Goal: Find specific page/section: Find specific page/section

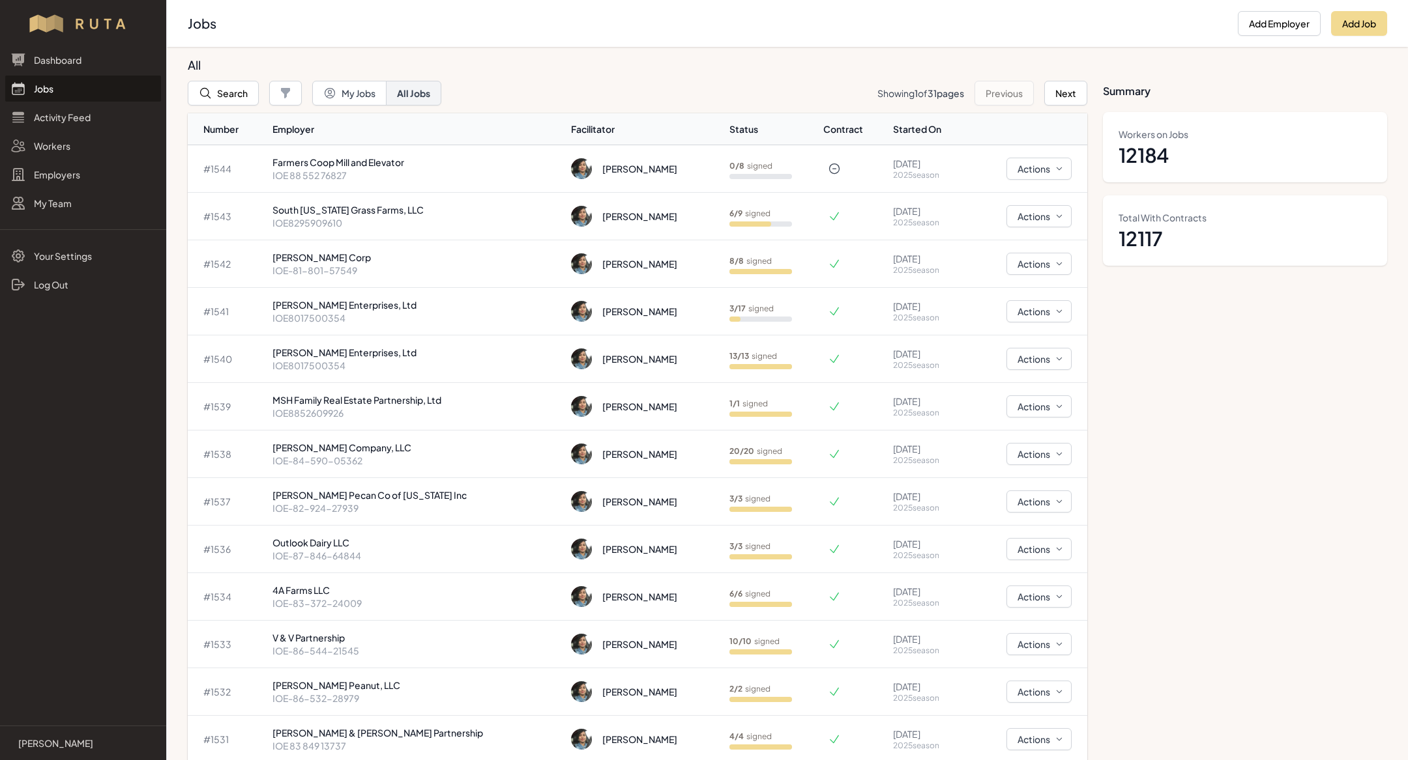
click at [113, 88] on link "Jobs" at bounding box center [83, 89] width 156 height 26
click at [100, 94] on link "Jobs" at bounding box center [83, 89] width 156 height 26
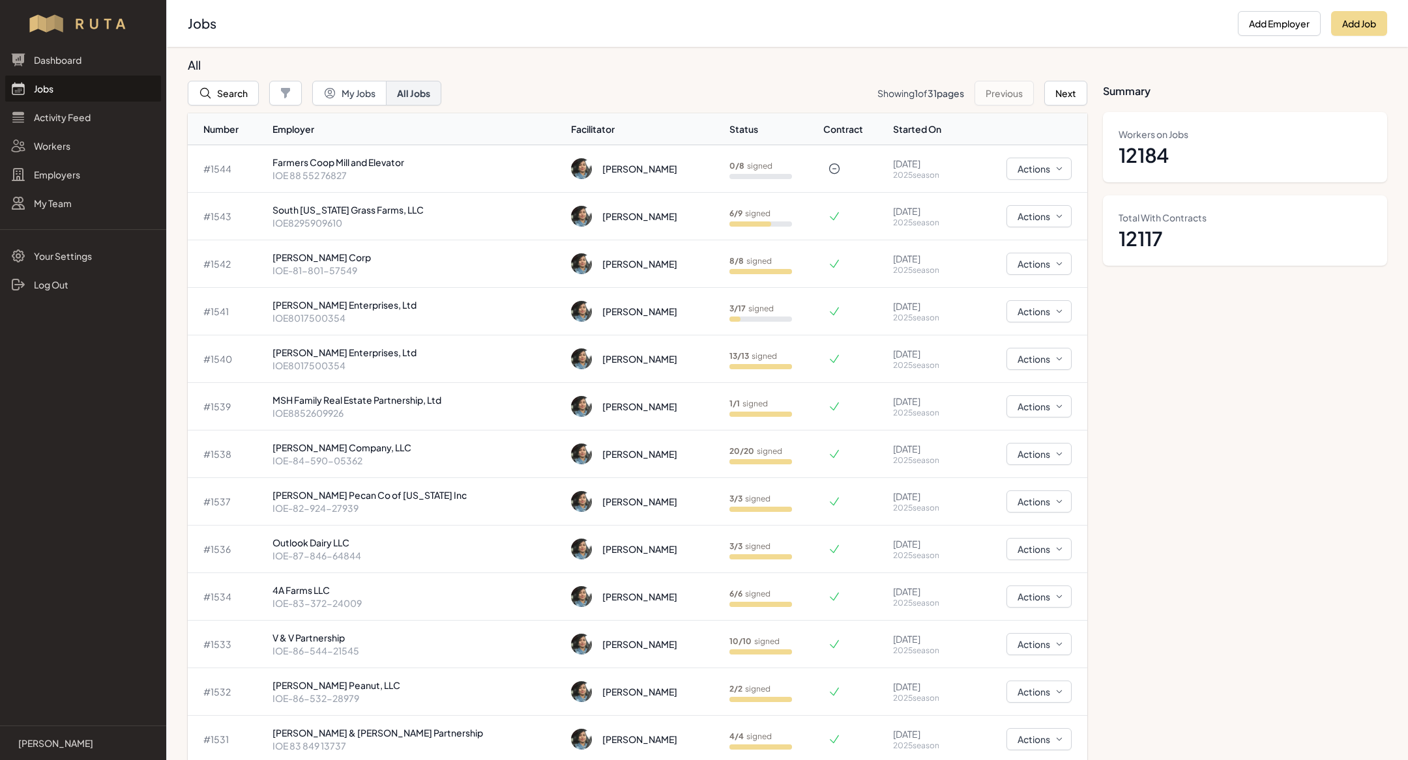
click at [79, 94] on link "Jobs" at bounding box center [83, 89] width 156 height 26
click at [82, 98] on link "Jobs" at bounding box center [83, 89] width 156 height 26
click at [232, 90] on button "Search" at bounding box center [223, 93] width 71 height 25
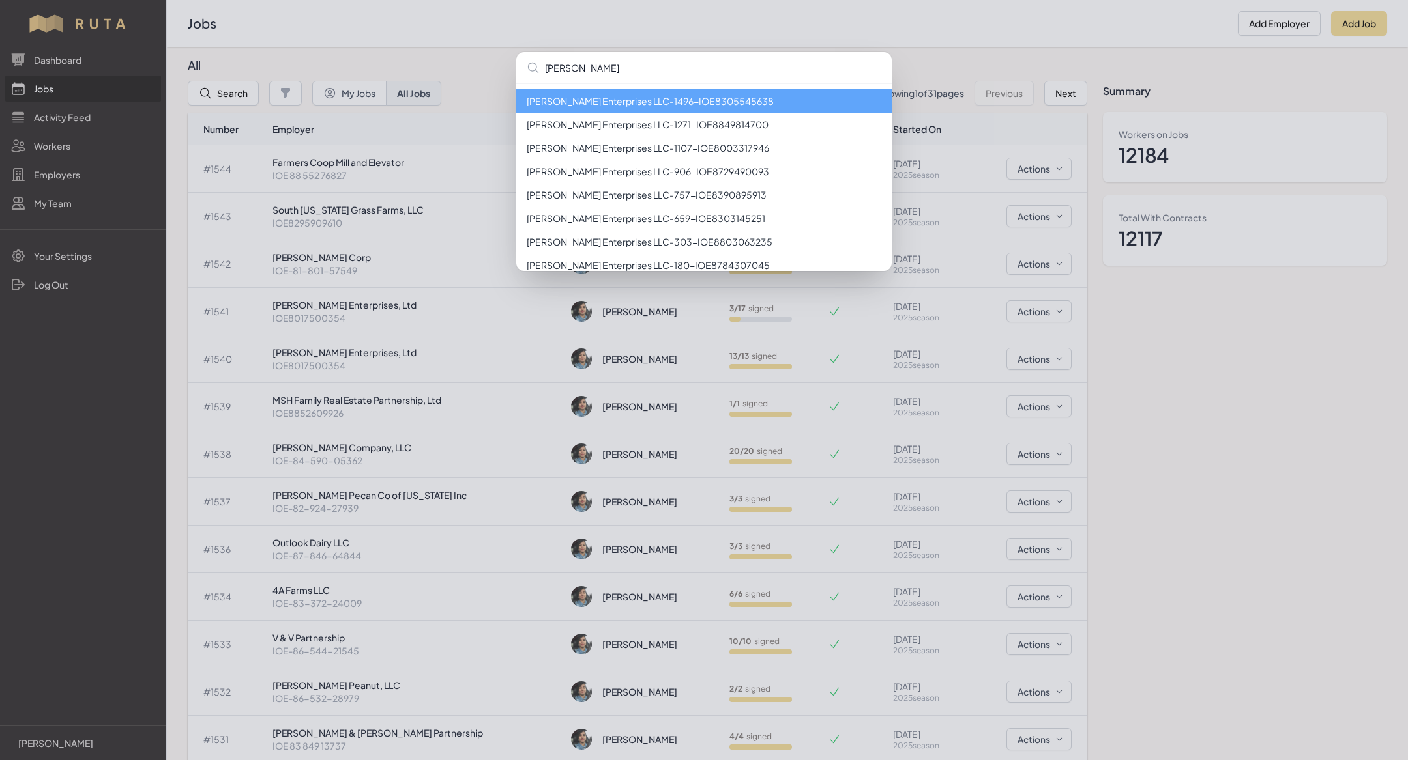
type input "[PERSON_NAME]"
click at [601, 97] on li "[PERSON_NAME] Enterprises LLC - 1496 - IOE8305545638" at bounding box center [703, 100] width 375 height 23
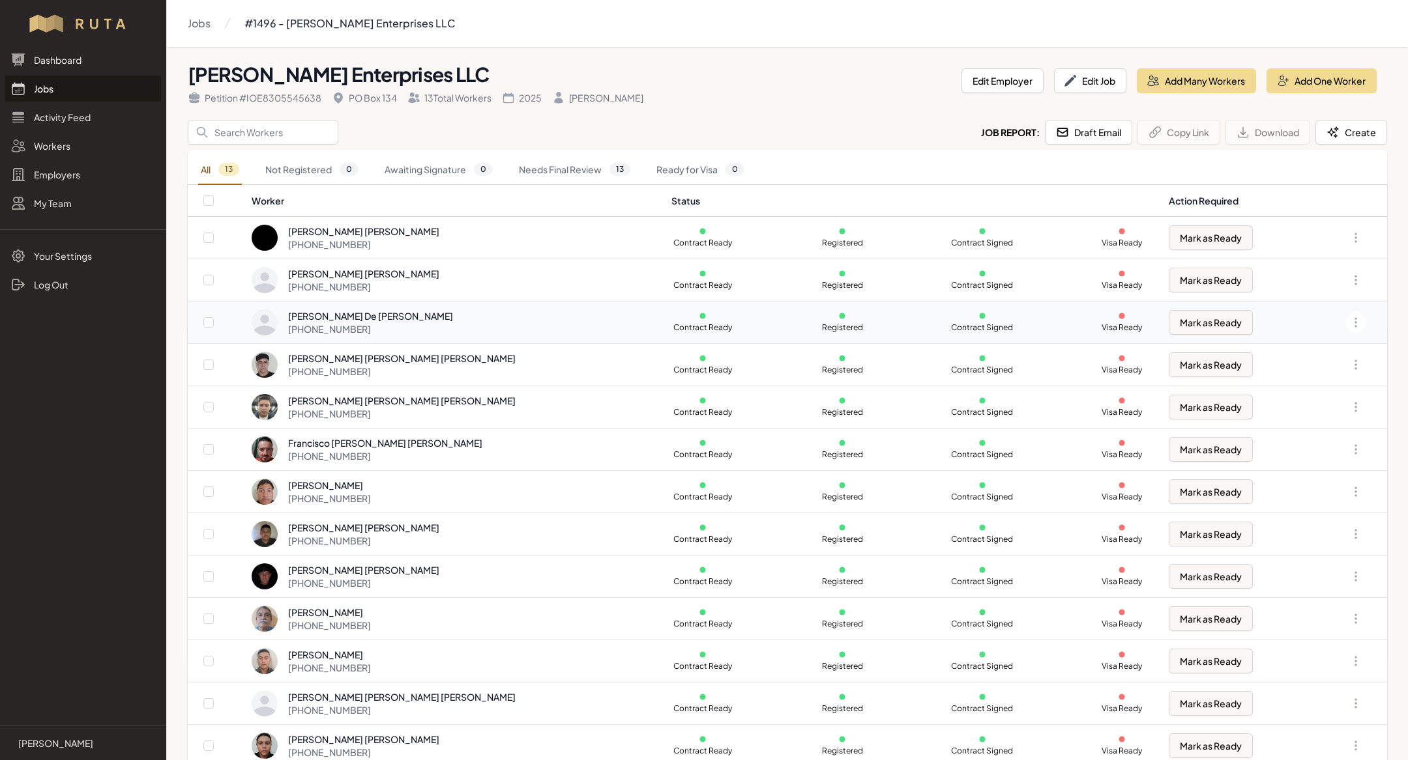
scroll to position [14, 0]
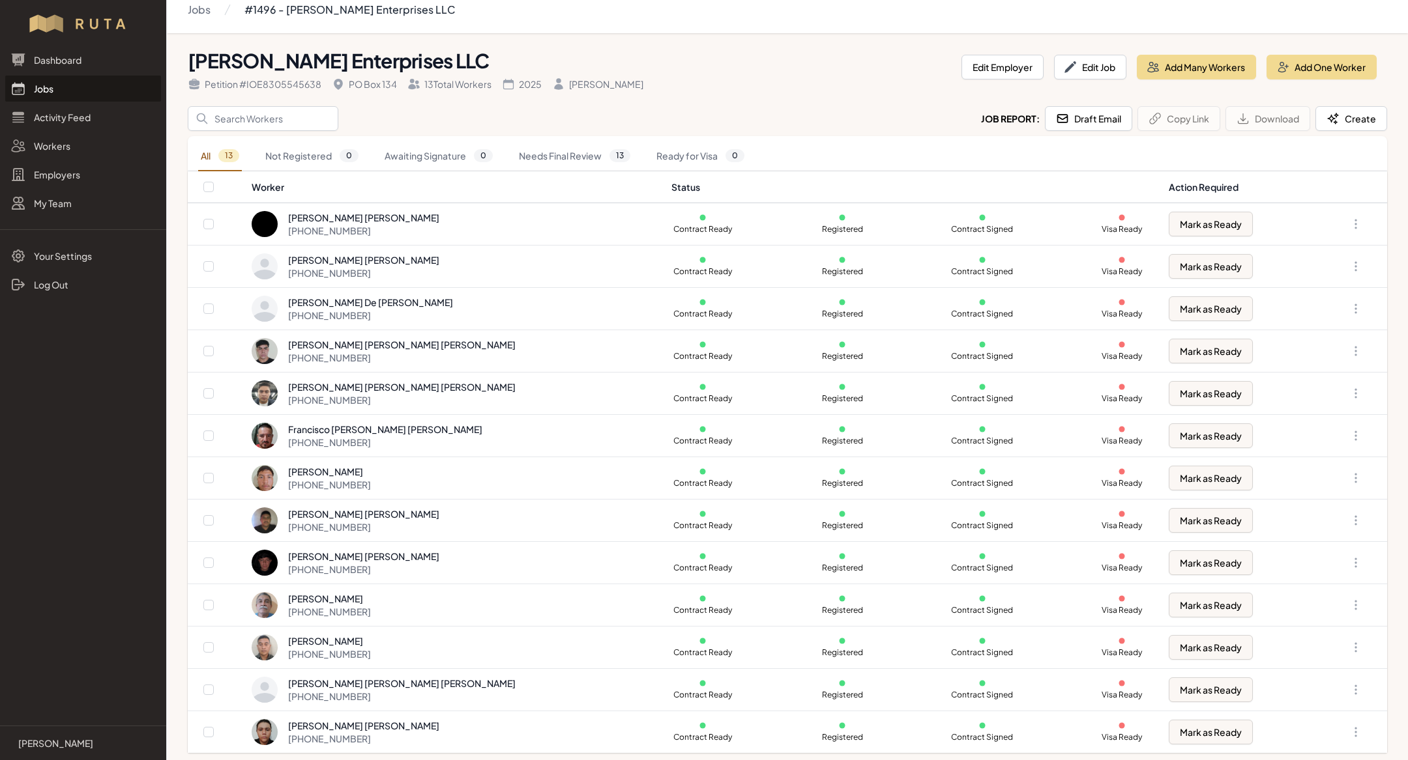
click at [44, 87] on link "Jobs" at bounding box center [83, 89] width 156 height 26
